Goal: Navigation & Orientation: Find specific page/section

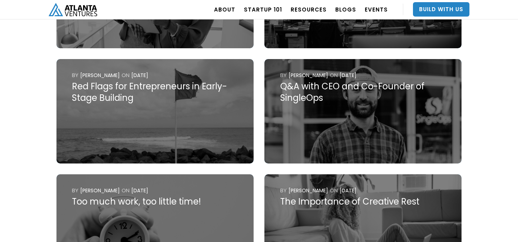
scroll to position [495, 0]
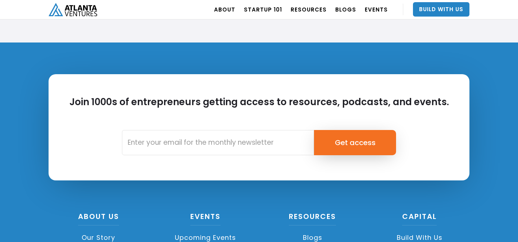
scroll to position [1748, 0]
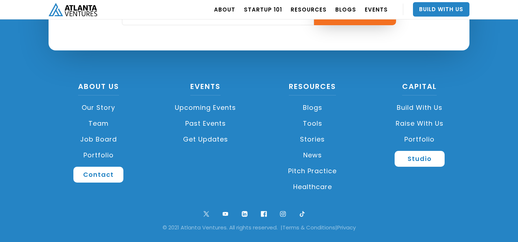
click at [104, 138] on link "Job Board" at bounding box center [99, 139] width 100 height 16
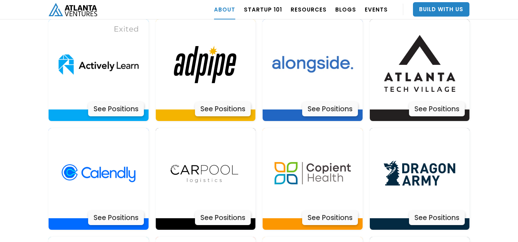
scroll to position [1508, 0]
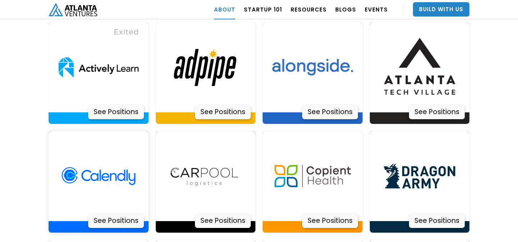
click at [114, 154] on img at bounding box center [99, 176] width 90 height 90
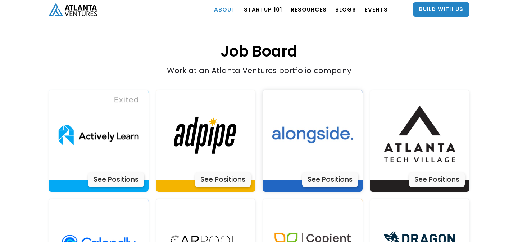
scroll to position [1441, 0]
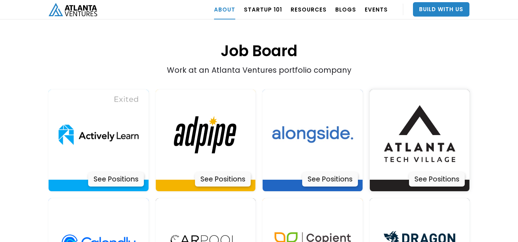
click at [397, 120] on img at bounding box center [419, 135] width 90 height 90
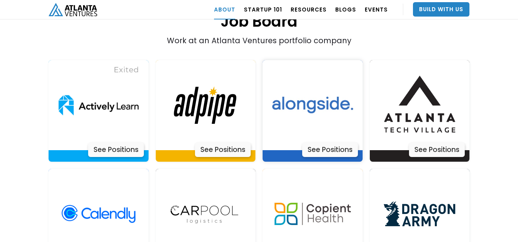
scroll to position [1474, 0]
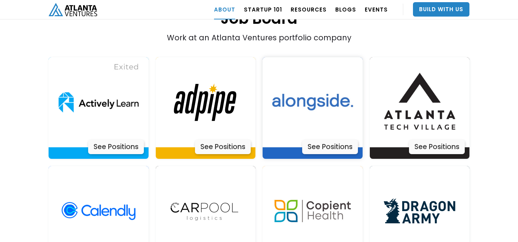
click at [336, 110] on img at bounding box center [313, 102] width 90 height 90
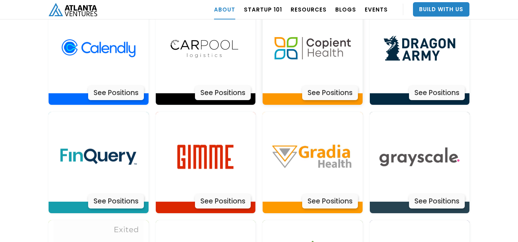
scroll to position [1635, 0]
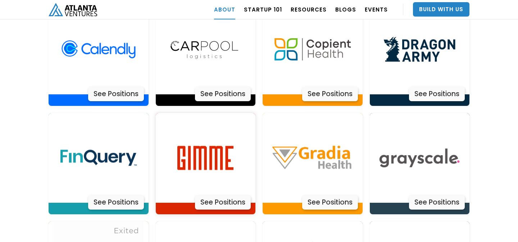
click at [228, 138] on img at bounding box center [205, 158] width 90 height 90
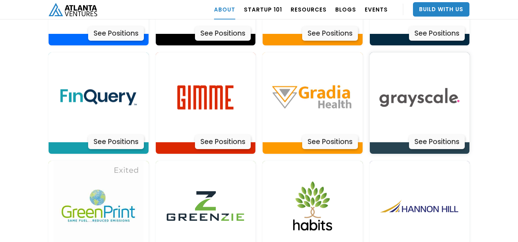
scroll to position [1739, 0]
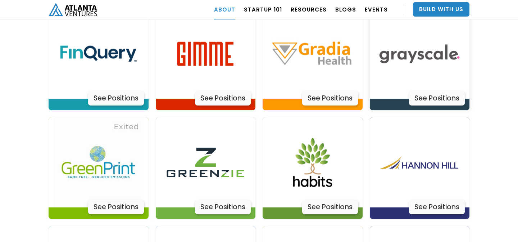
click at [410, 39] on img at bounding box center [419, 54] width 90 height 90
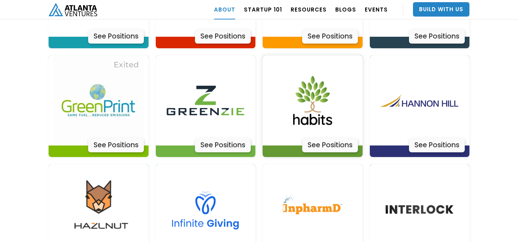
scroll to position [1802, 0]
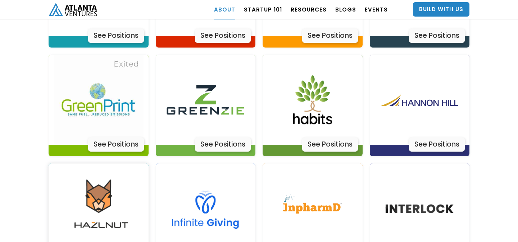
click at [129, 170] on img at bounding box center [99, 208] width 90 height 90
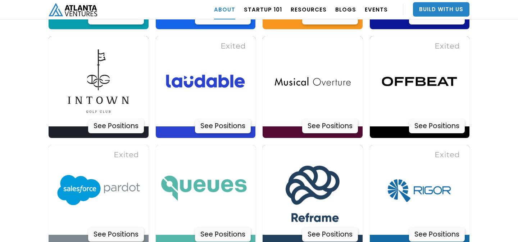
scroll to position [2037, 0]
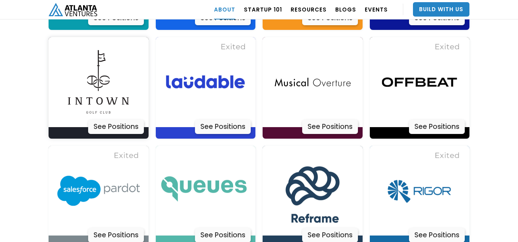
click at [100, 80] on img at bounding box center [99, 82] width 90 height 90
click at [107, 70] on img at bounding box center [99, 82] width 90 height 90
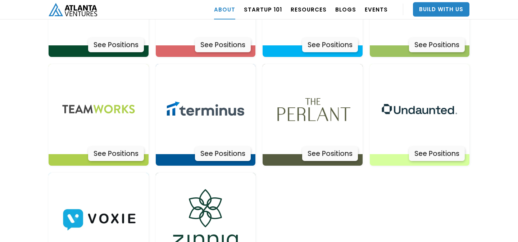
scroll to position [2338, 0]
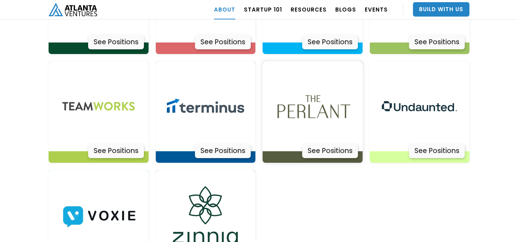
click at [296, 90] on img at bounding box center [313, 106] width 90 height 90
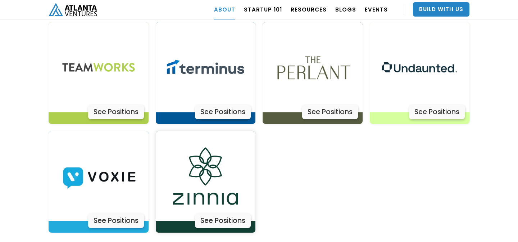
scroll to position [2376, 0]
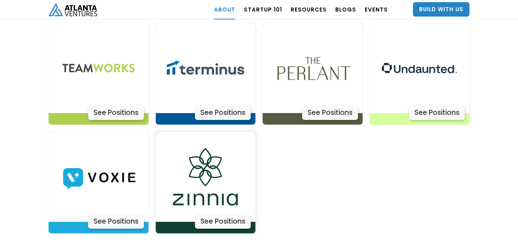
click at [210, 159] on img at bounding box center [205, 177] width 90 height 90
